Goal: Navigation & Orientation: Find specific page/section

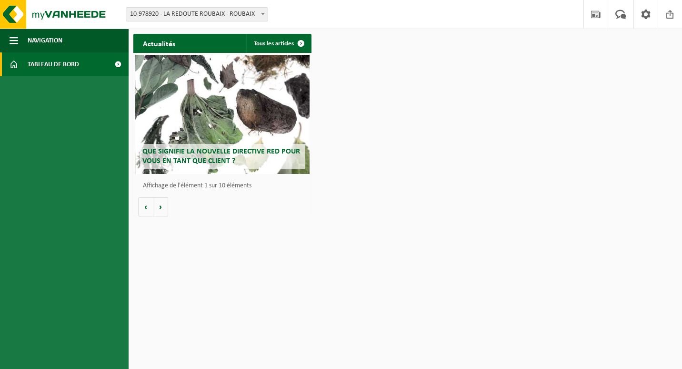
click at [121, 65] on span at bounding box center [117, 64] width 21 height 24
click at [75, 47] on button "Navigation" at bounding box center [64, 41] width 129 height 24
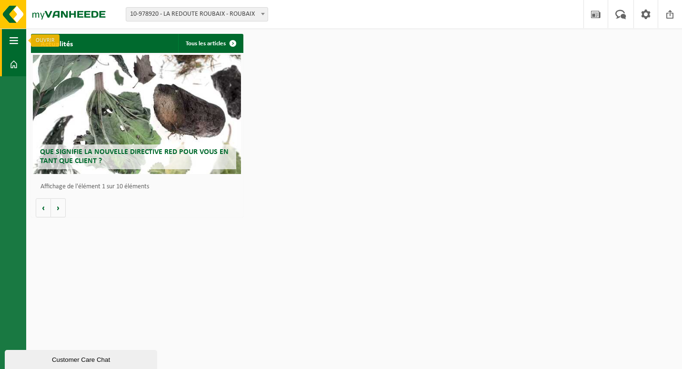
click at [11, 41] on span "button" at bounding box center [14, 41] width 9 height 24
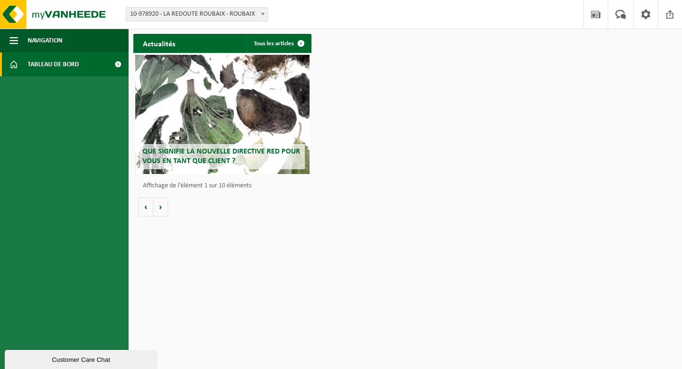
click at [19, 67] on link "Tableau de bord" at bounding box center [64, 64] width 129 height 24
click at [5, 7] on img at bounding box center [57, 14] width 114 height 29
